Goal: Task Accomplishment & Management: Complete application form

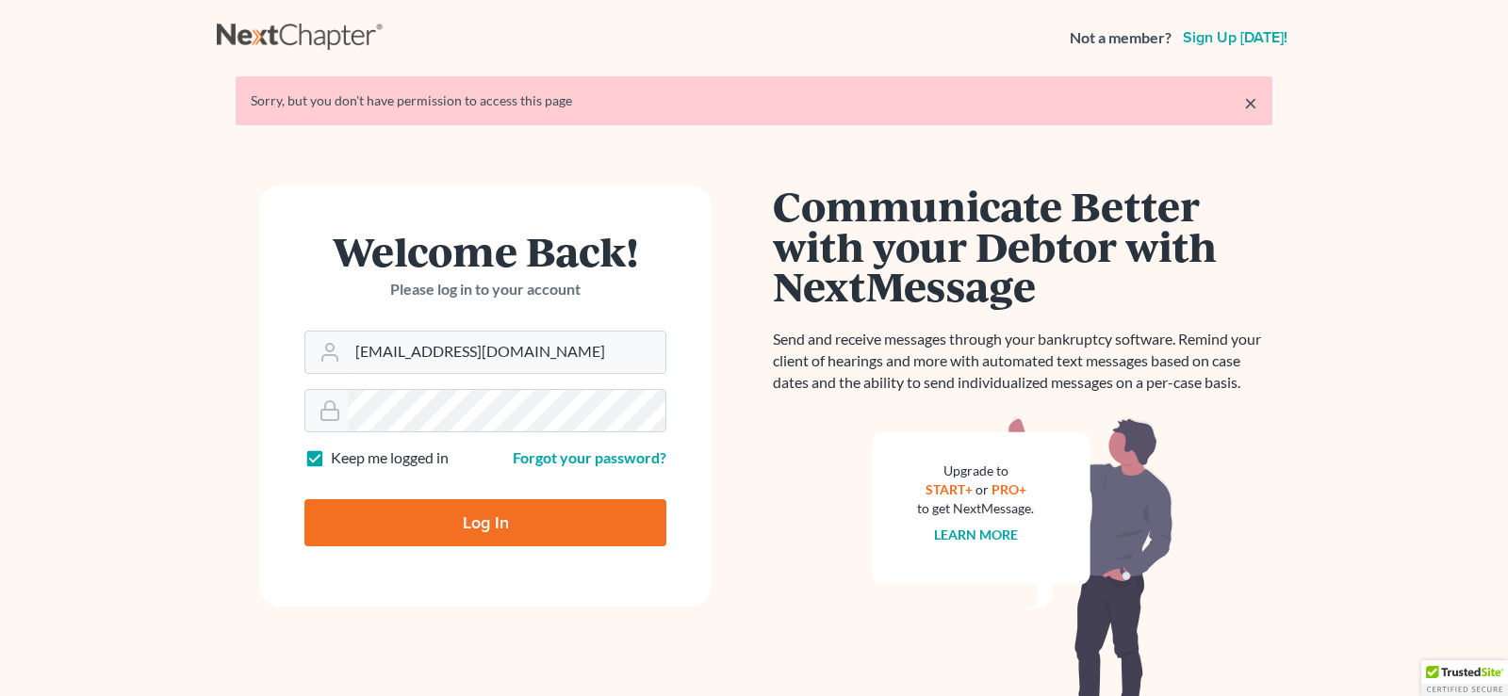
click at [459, 526] on input "Log In" at bounding box center [485, 523] width 362 height 47
type input "Thinking..."
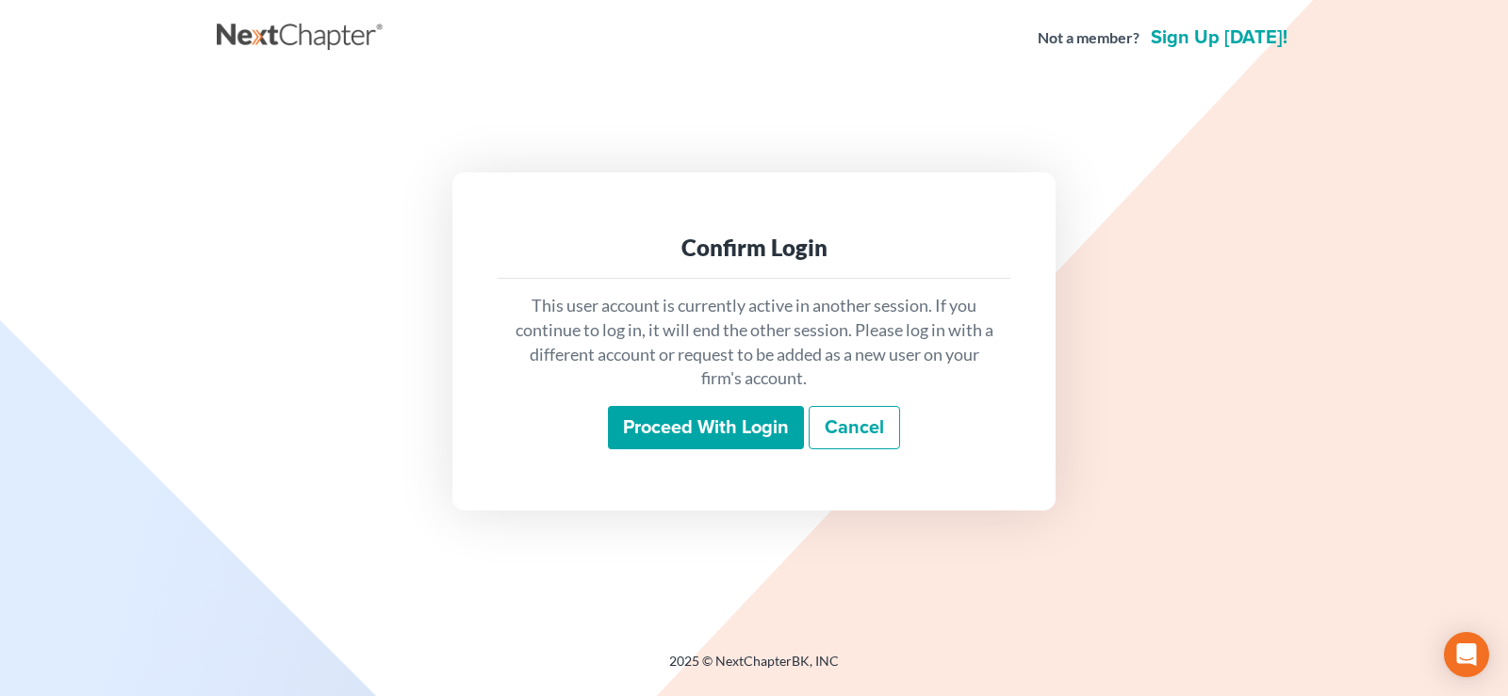
click at [697, 433] on input "Proceed with login" at bounding box center [706, 427] width 196 height 43
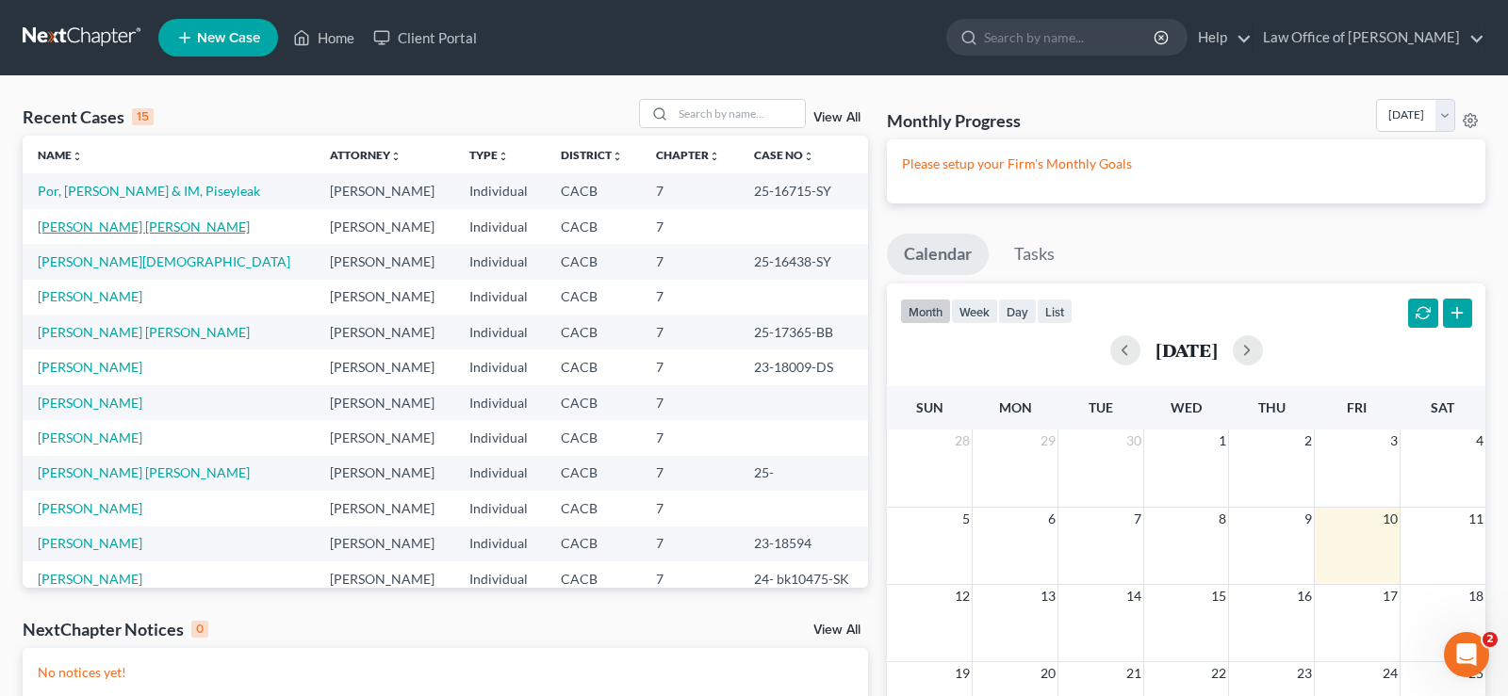
click at [163, 229] on link "Pena Bojorquez, Emiliano" at bounding box center [144, 227] width 212 height 16
click at [103, 299] on link "Brizuela, Octavio" at bounding box center [90, 296] width 105 height 16
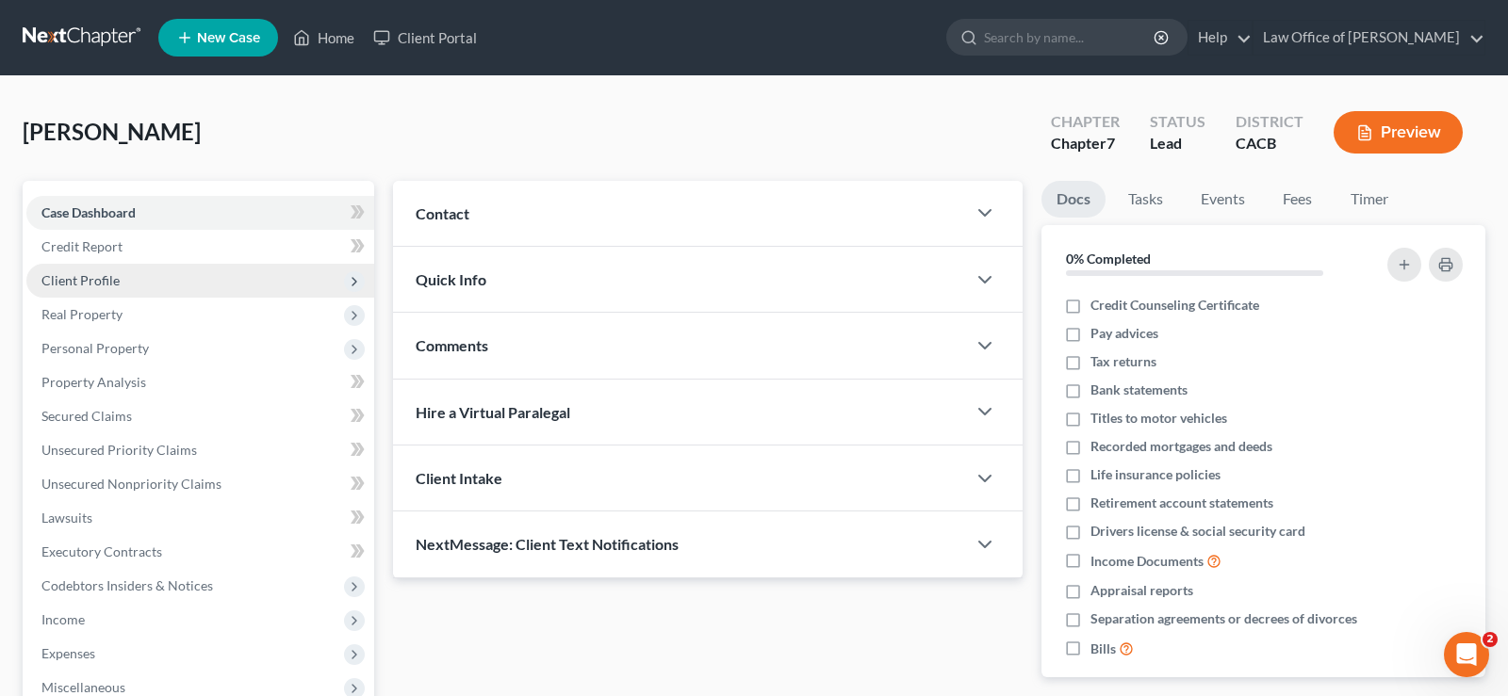
click at [103, 280] on span "Client Profile" at bounding box center [80, 280] width 78 height 16
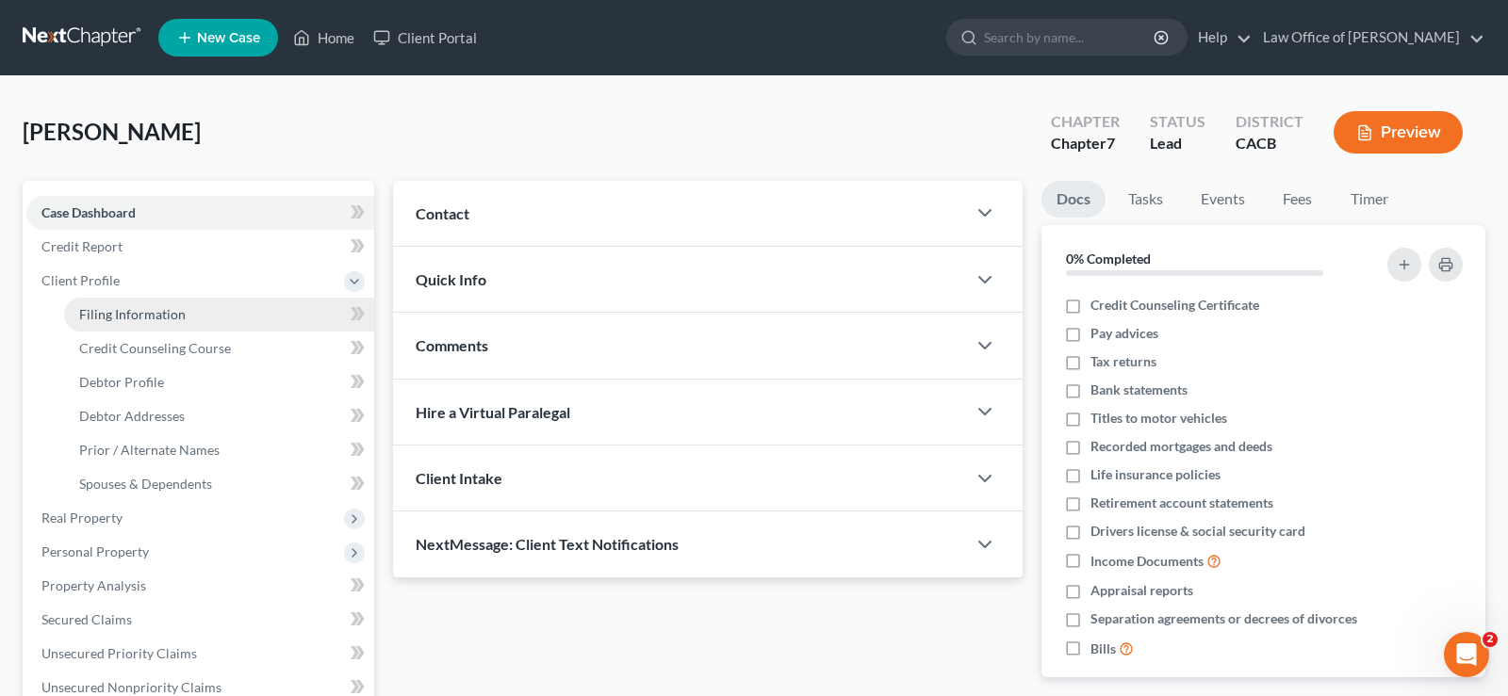
click at [150, 318] on span "Filing Information" at bounding box center [132, 314] width 107 height 16
select select "1"
select select "0"
select select "4"
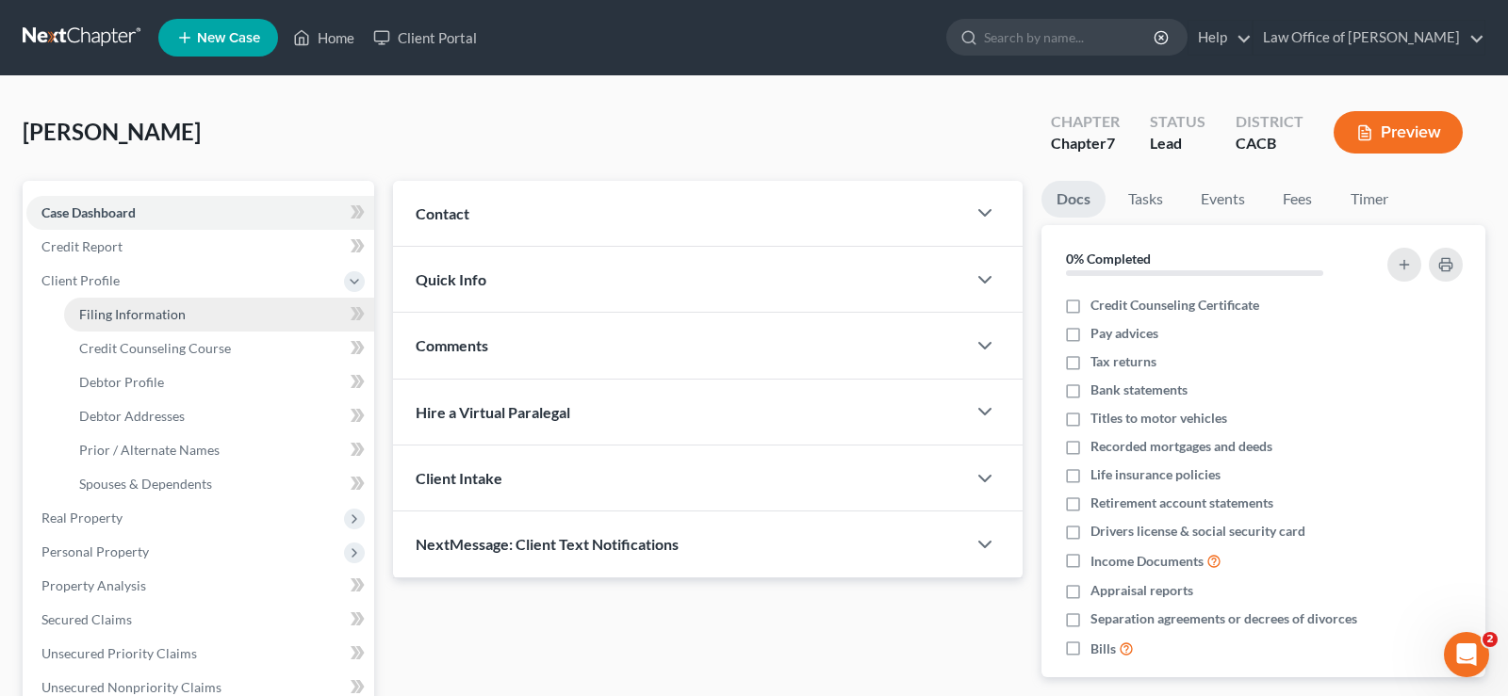
select select "0"
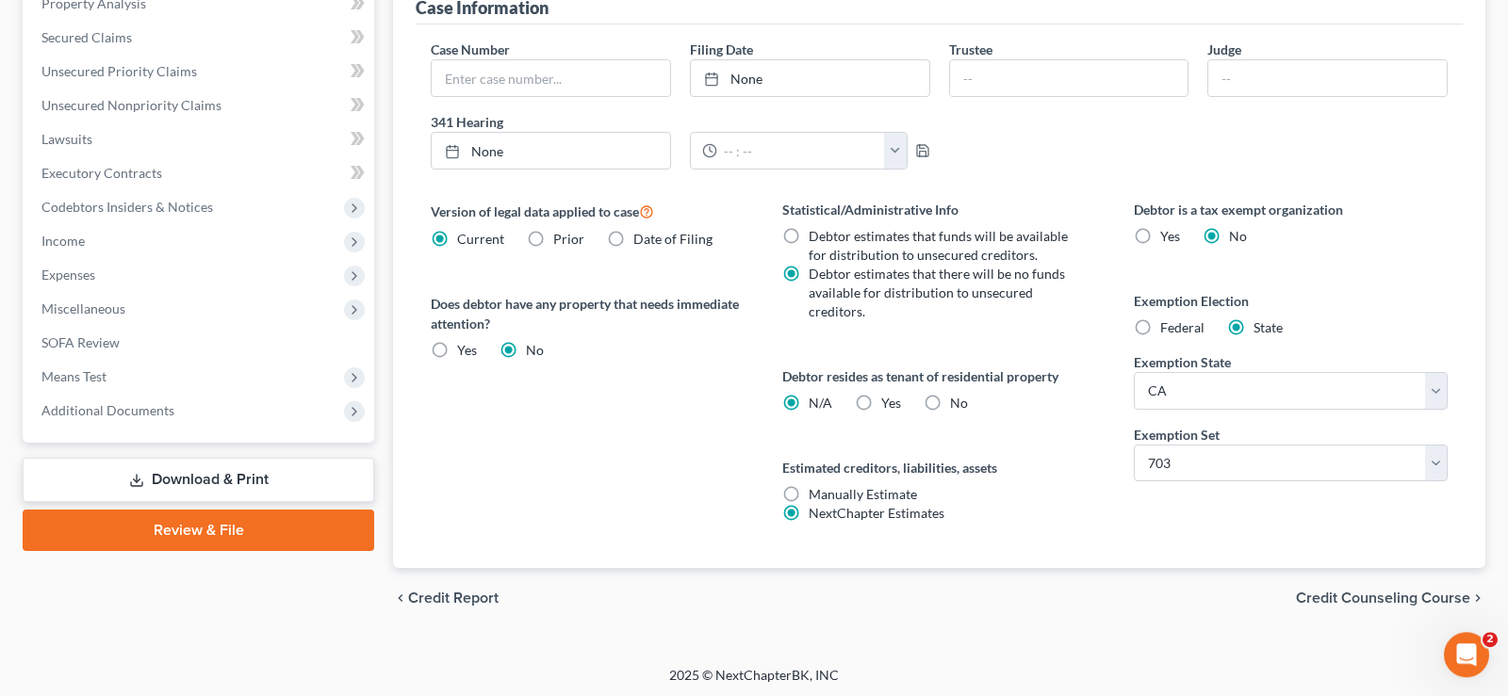
scroll to position [585, 0]
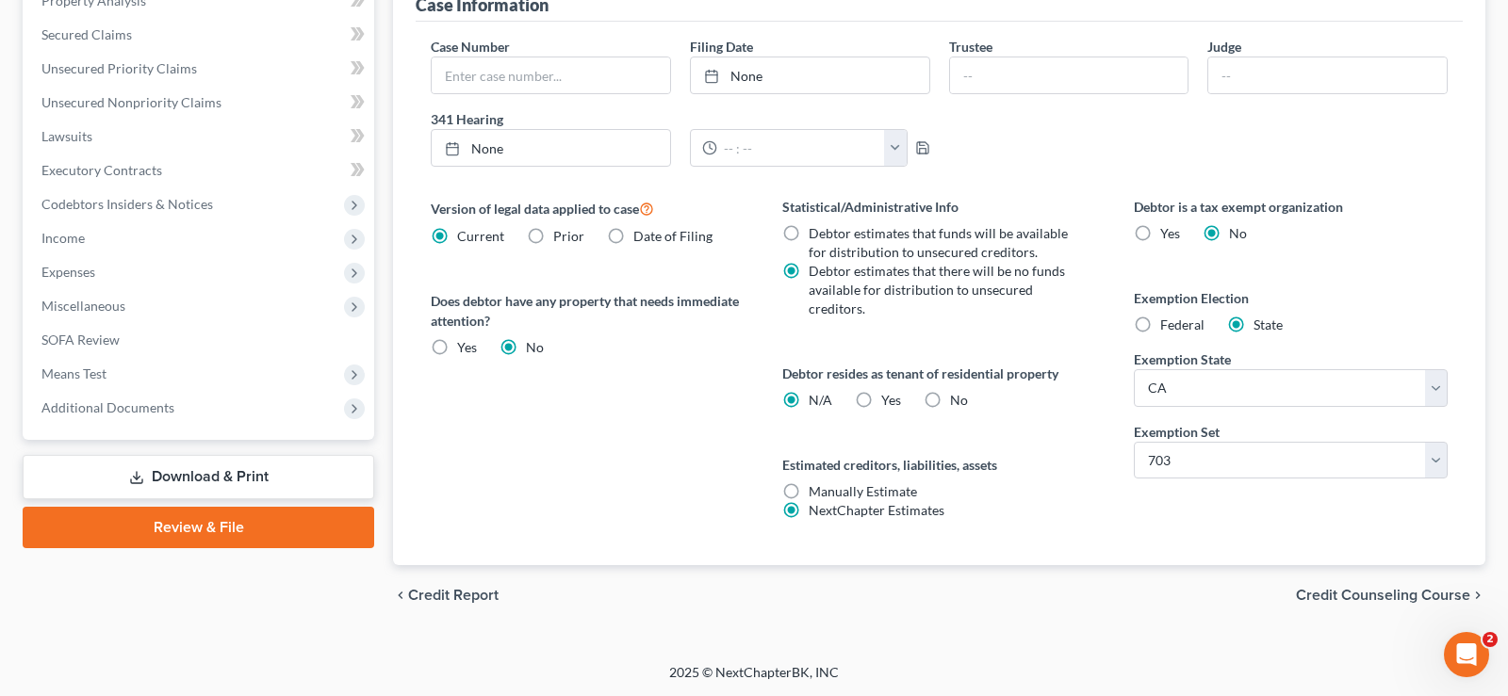
click at [1385, 595] on span "Credit Counseling Course" at bounding box center [1383, 595] width 174 height 15
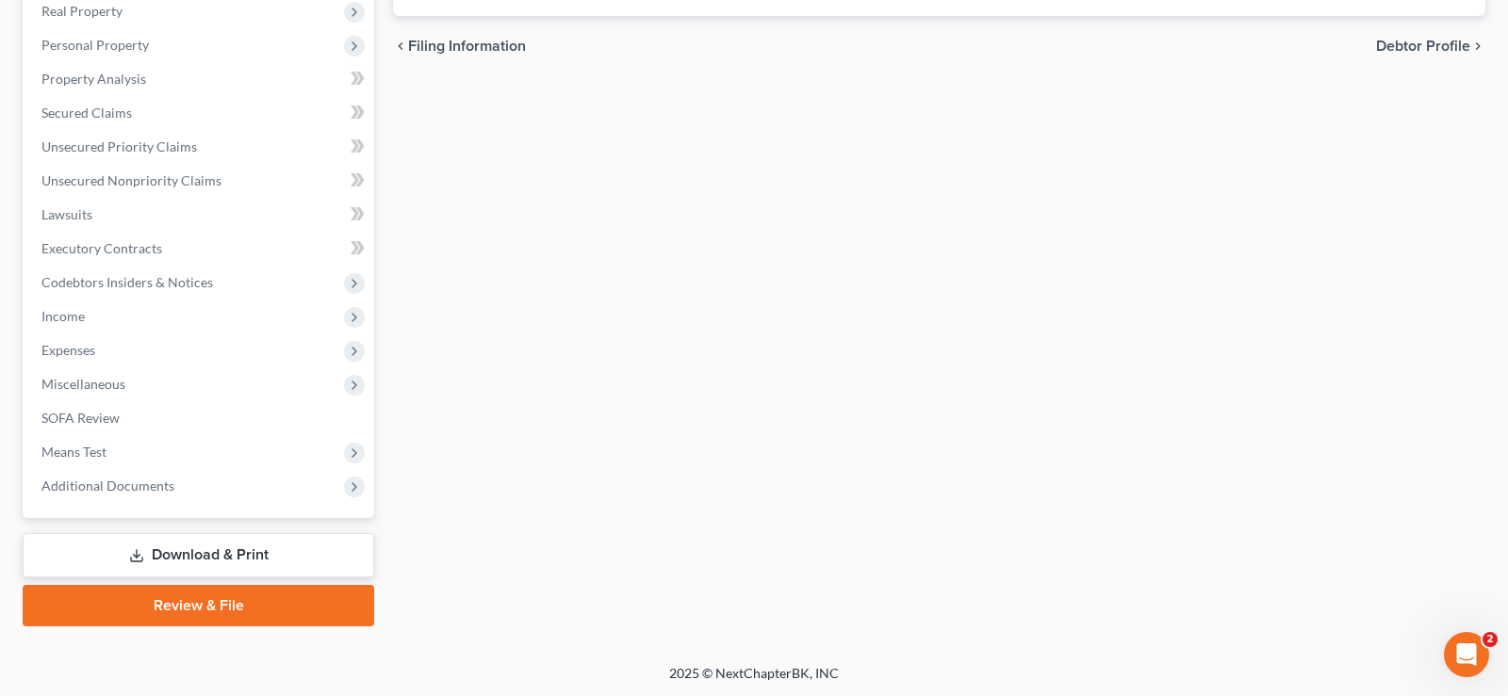
scroll to position [123, 0]
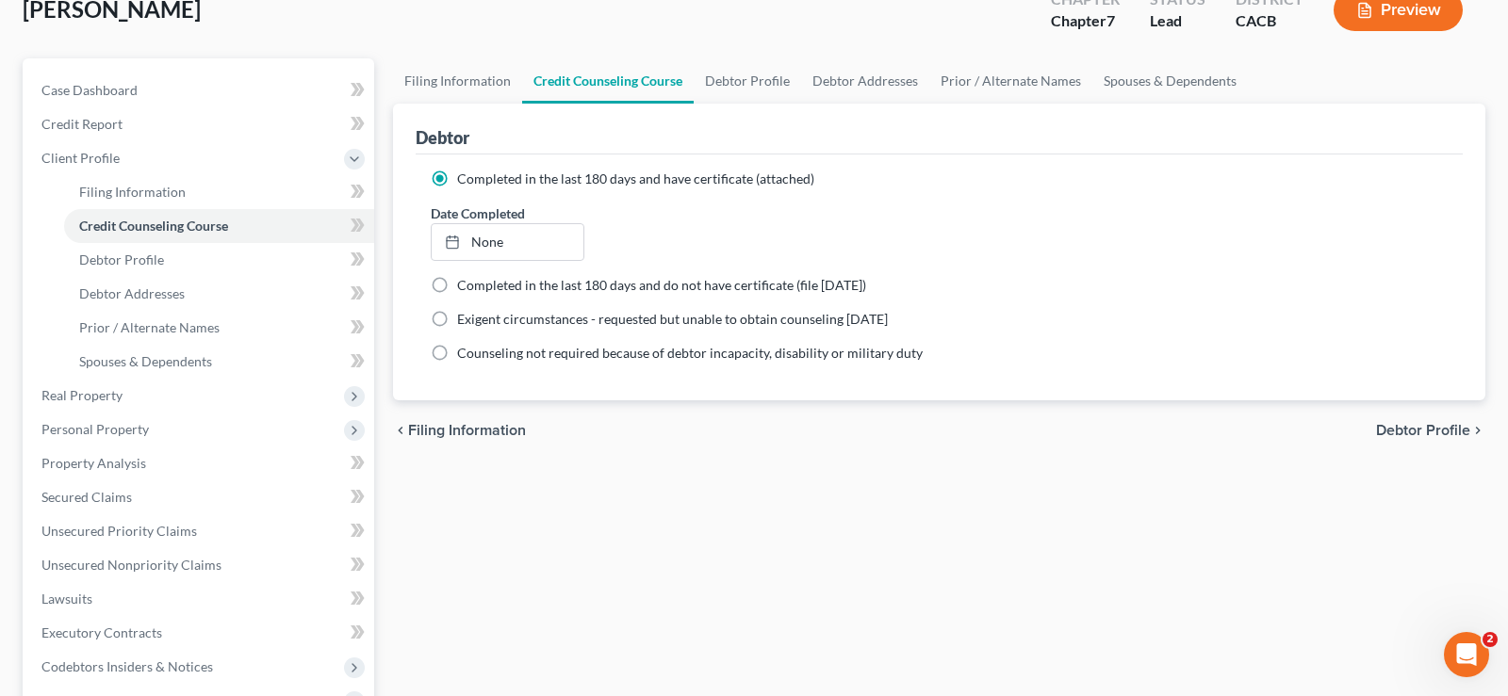
click at [1417, 434] on span "Debtor Profile" at bounding box center [1423, 430] width 94 height 15
select select "1"
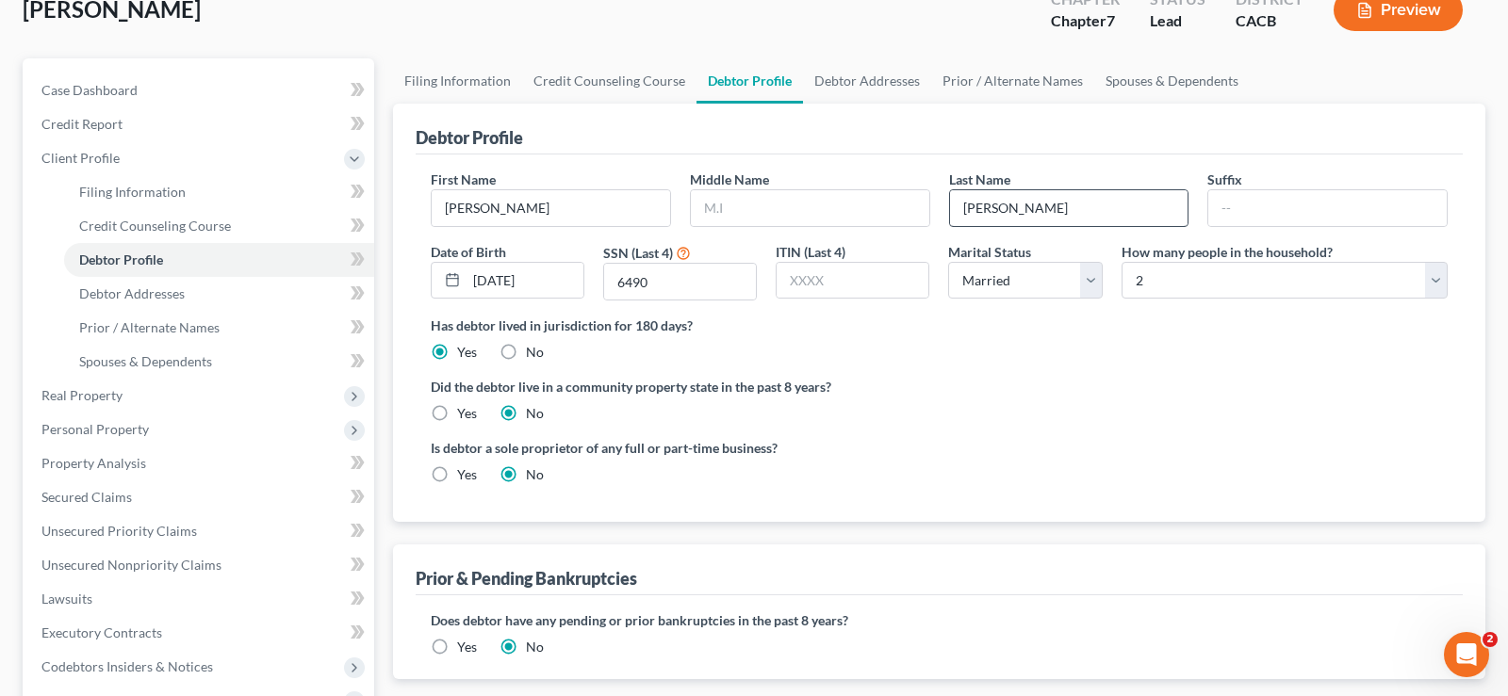
radio input "true"
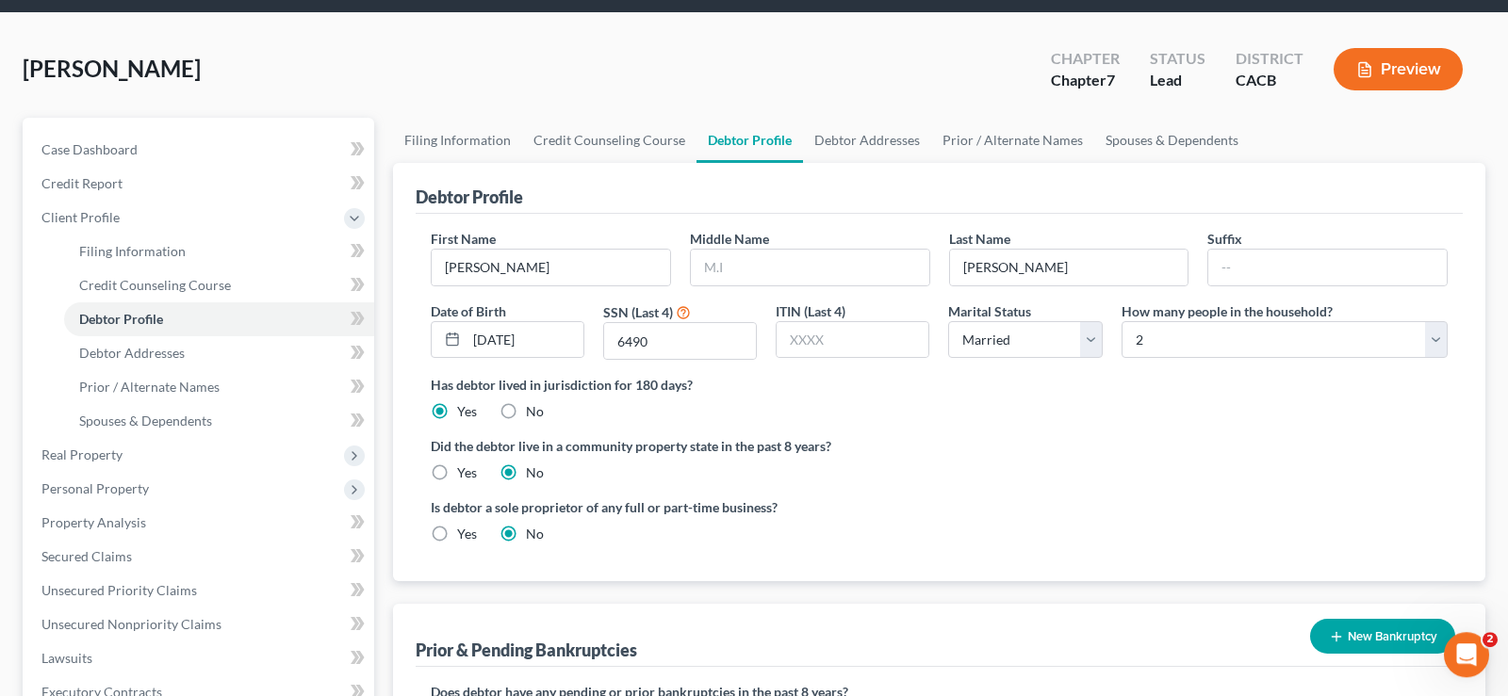
scroll to position [96, 0]
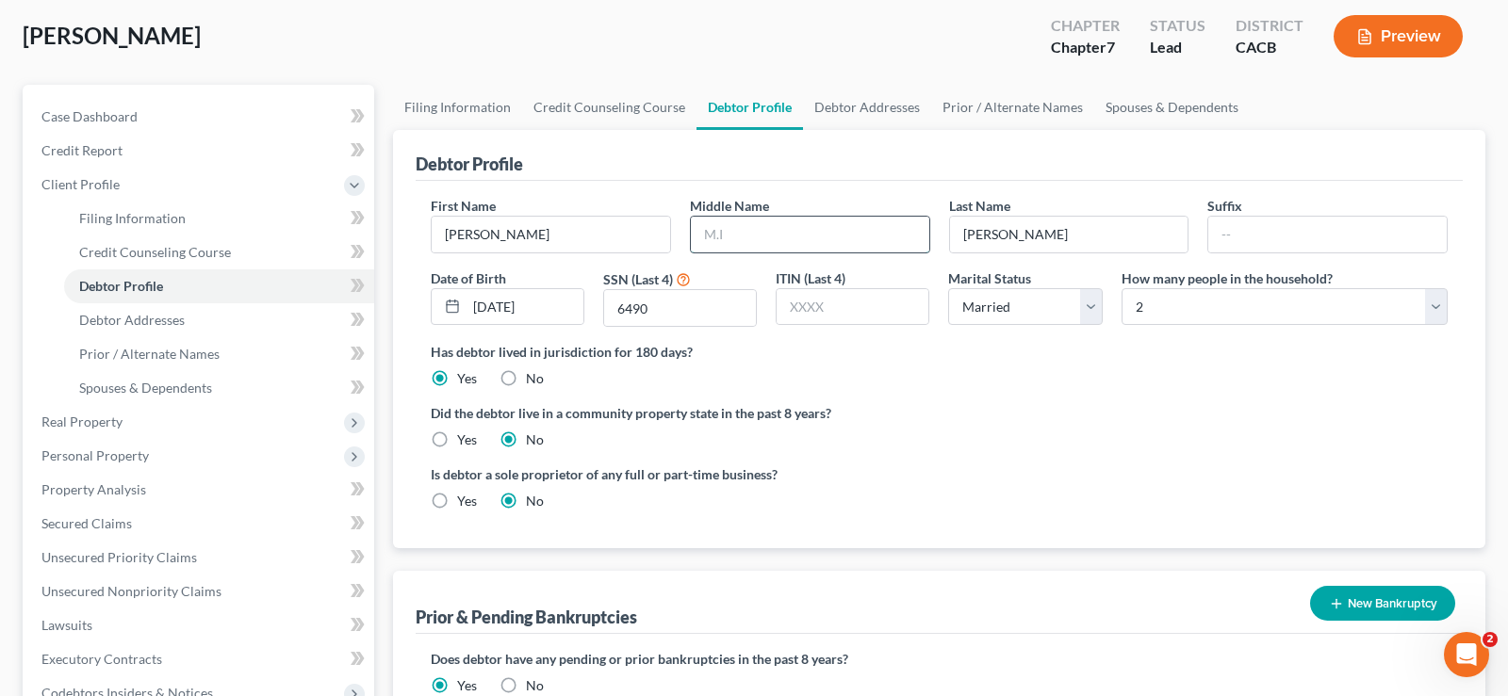
click at [732, 227] on input "text" at bounding box center [810, 235] width 238 height 36
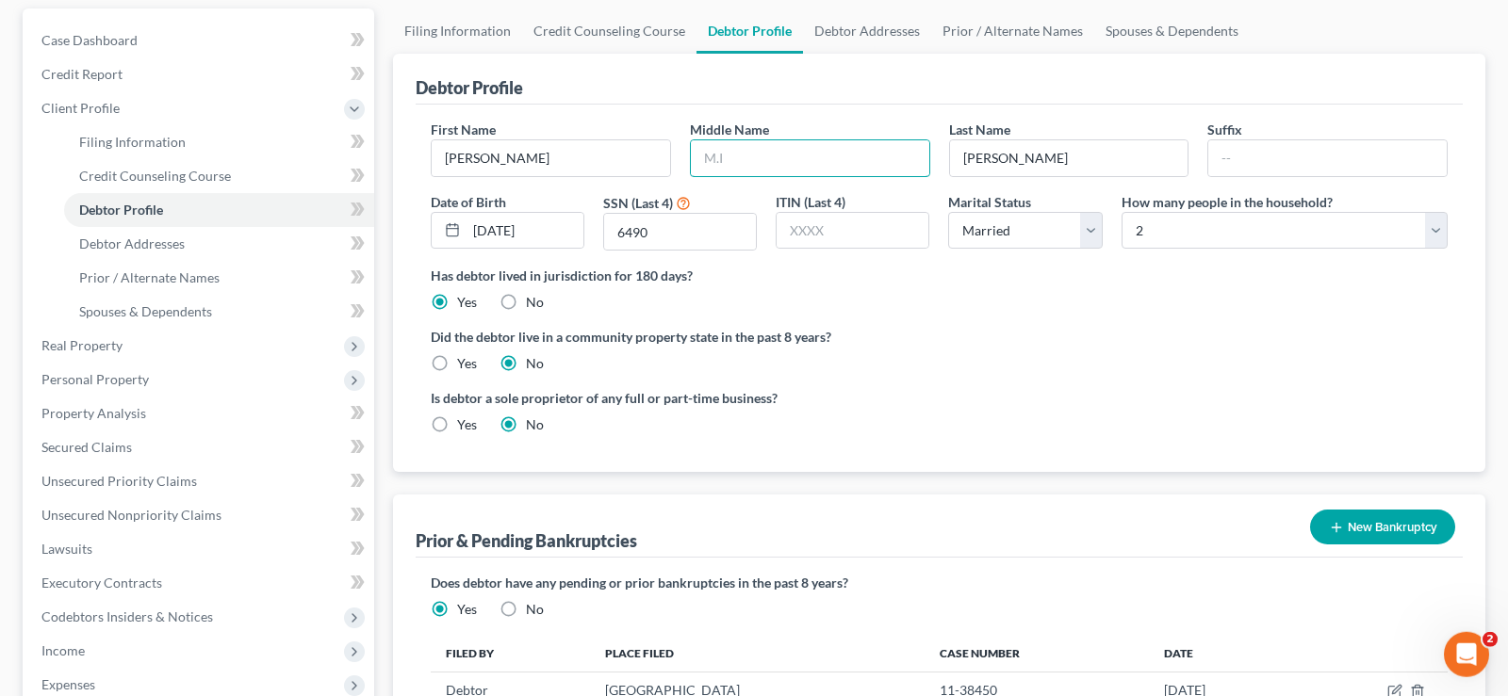
scroll to position [192, 0]
